Goal: Transaction & Acquisition: Purchase product/service

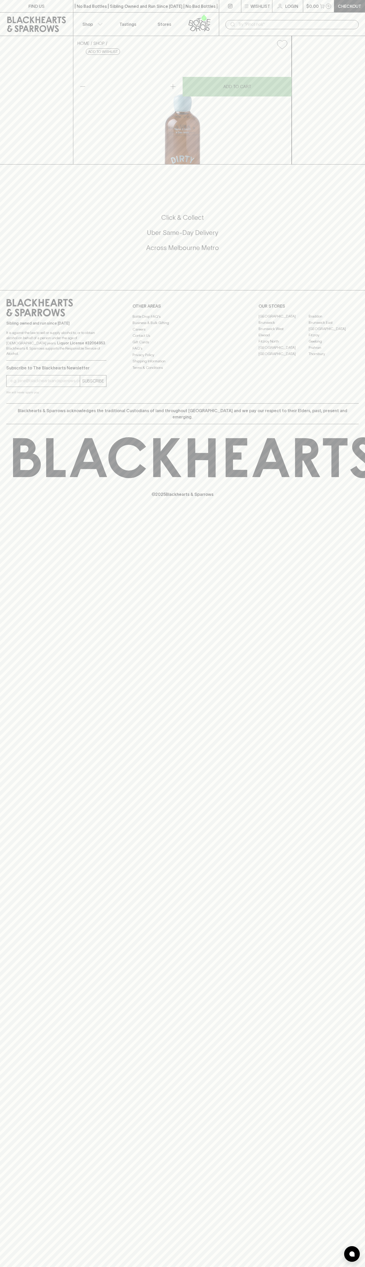
click at [16, 18] on icon at bounding box center [36, 24] width 65 height 16
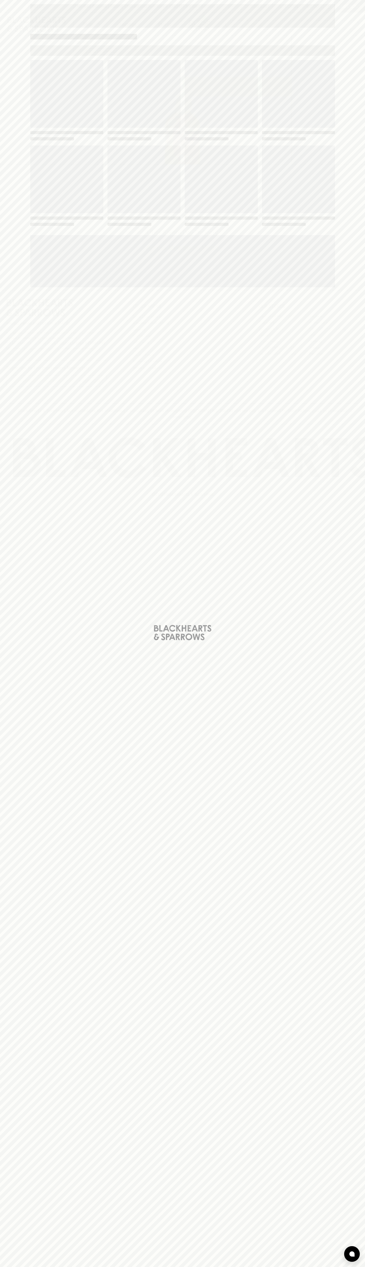
click at [342, 226] on div "Loading" at bounding box center [182, 633] width 365 height 1267
click at [58, 1267] on html "FIND US | No Bad Bottles | Sibling Owned and Run Since [DATE] | No Bad Bottles …" at bounding box center [182, 633] width 365 height 1267
click at [1, 987] on div "Loading" at bounding box center [182, 633] width 365 height 1267
